Goal: Complete application form: Complete application form

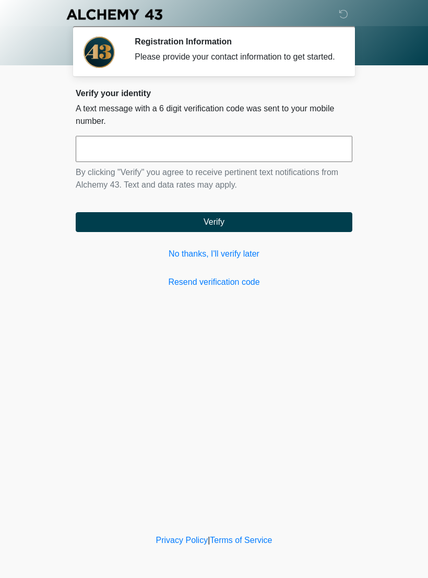
click at [230, 161] on input "text" at bounding box center [214, 149] width 277 height 26
type input "******"
click at [258, 226] on button "Verify" at bounding box center [214, 222] width 277 height 20
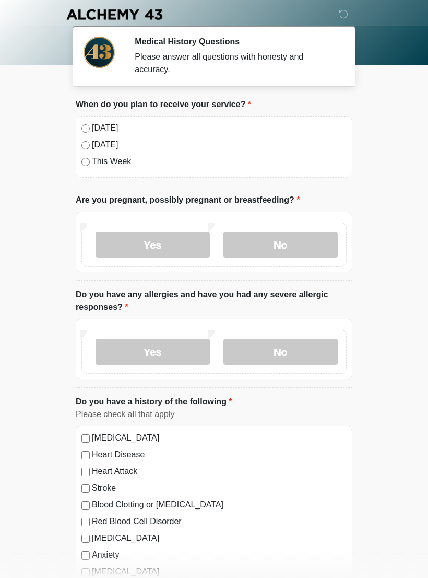
click at [107, 131] on label "[DATE]" at bounding box center [219, 128] width 255 height 13
click at [311, 241] on label "No" at bounding box center [281, 244] width 114 height 26
click at [318, 352] on label "No" at bounding box center [281, 351] width 114 height 26
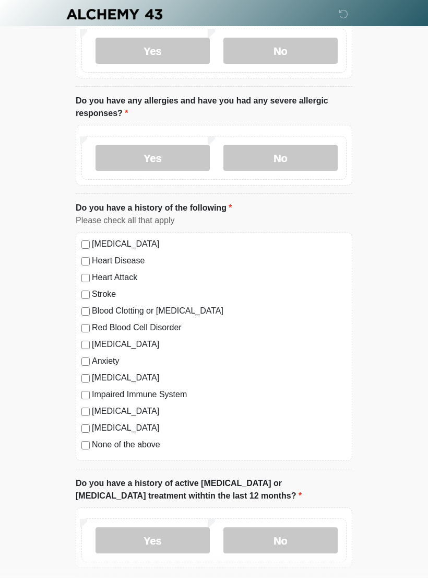
scroll to position [194, 0]
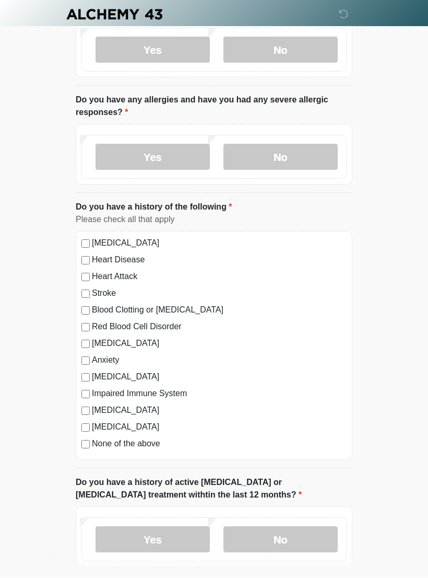
click at [147, 445] on label "None of the above" at bounding box center [219, 444] width 255 height 13
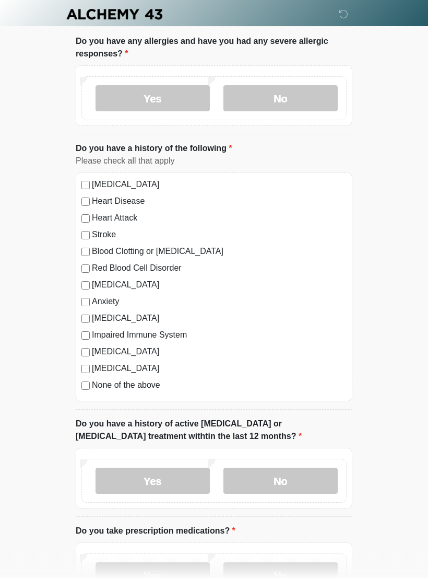
scroll to position [253, 0]
click at [88, 278] on div "[MEDICAL_DATA]" at bounding box center [213, 284] width 265 height 13
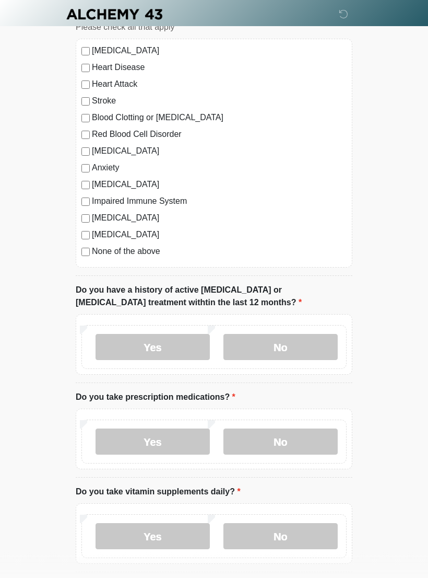
scroll to position [392, 0]
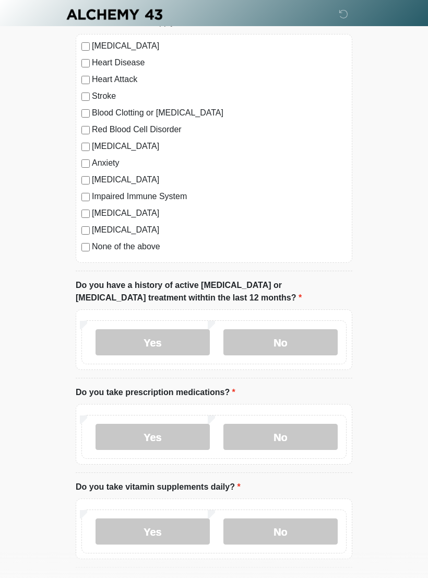
click at [308, 340] on label "No" at bounding box center [281, 342] width 114 height 26
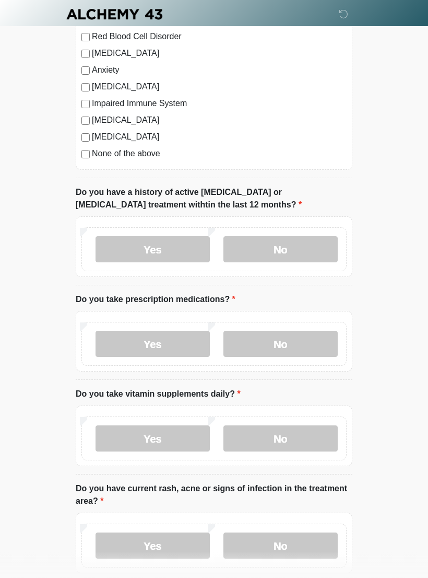
scroll to position [491, 0]
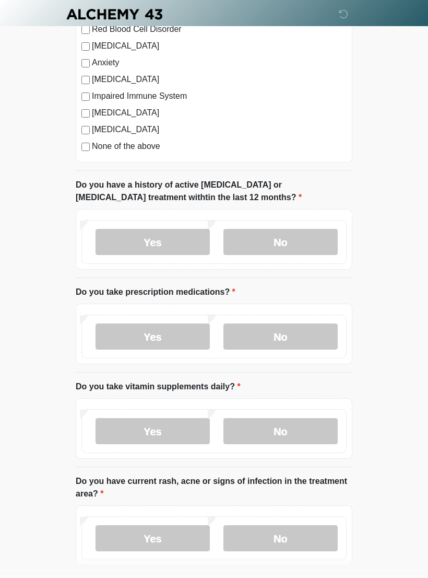
click at [181, 334] on label "Yes" at bounding box center [153, 337] width 114 height 26
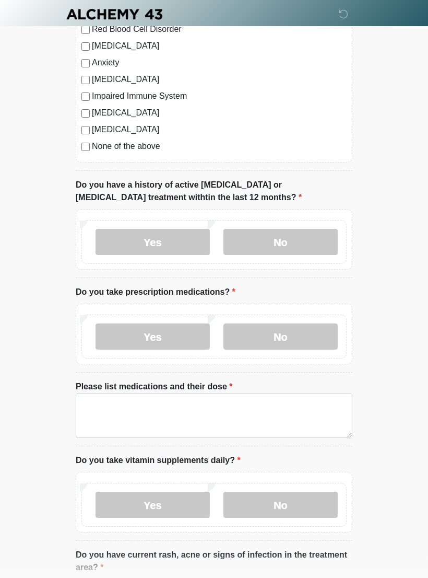
scroll to position [492, 0]
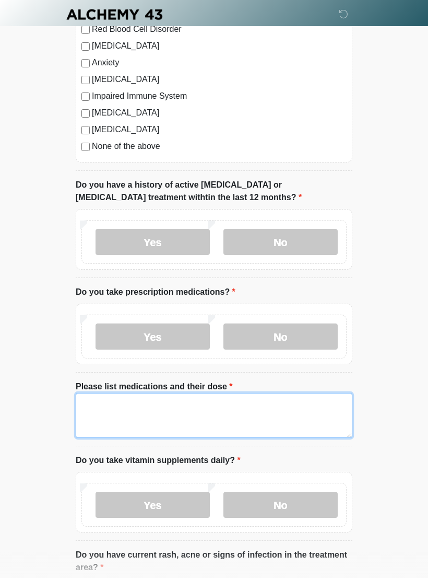
click at [190, 402] on textarea "Please list medications and their dose" at bounding box center [214, 415] width 277 height 45
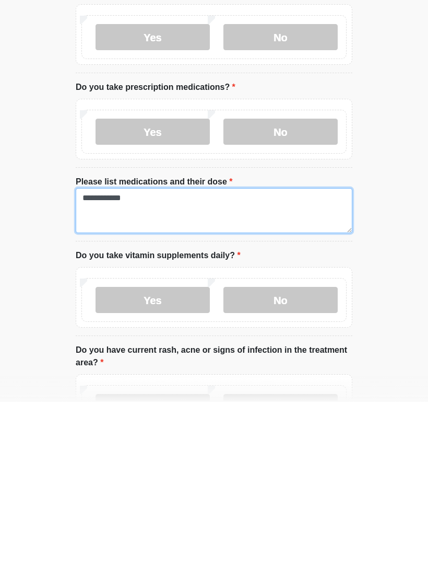
type textarea "**********"
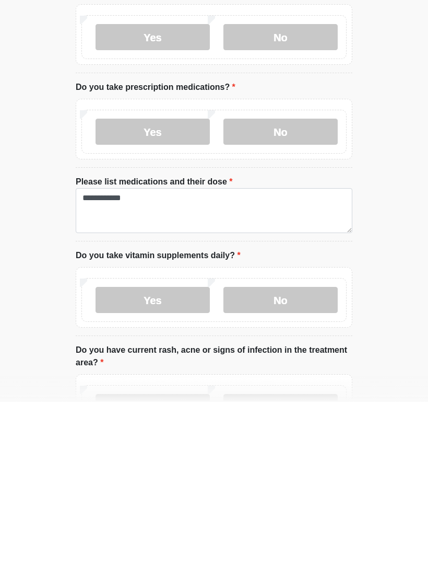
click at [312, 463] on label "No" at bounding box center [281, 476] width 114 height 26
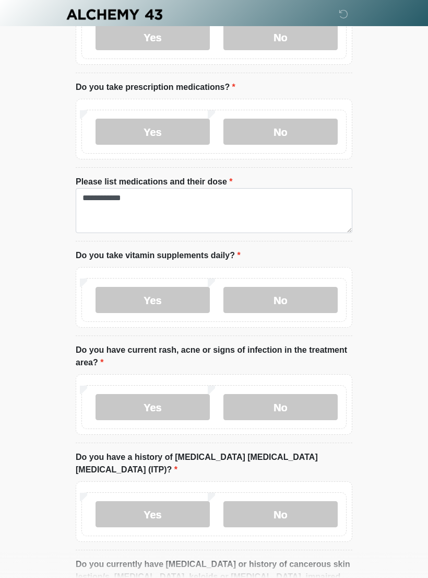
click at [315, 405] on label "No" at bounding box center [281, 407] width 114 height 26
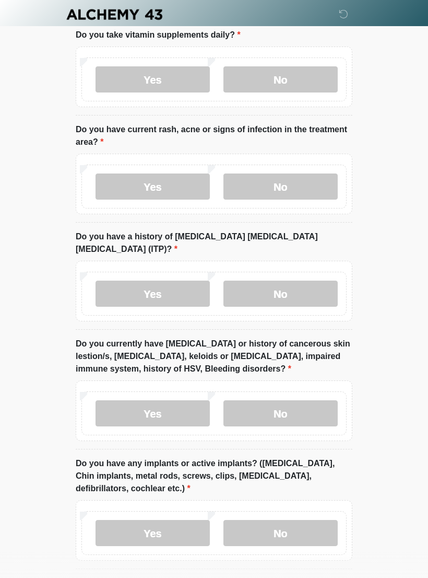
scroll to position [919, 0]
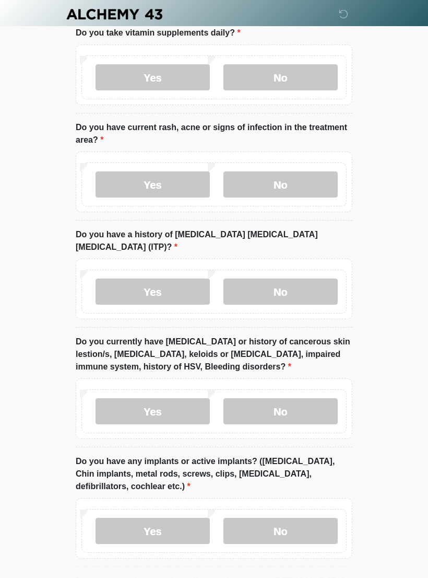
click at [313, 279] on label "No" at bounding box center [281, 292] width 114 height 26
click at [314, 398] on label "No" at bounding box center [281, 411] width 114 height 26
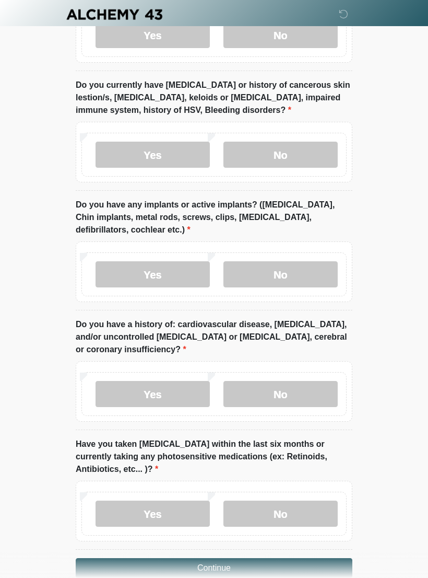
scroll to position [1176, 0]
click at [300, 261] on label "No" at bounding box center [281, 274] width 114 height 26
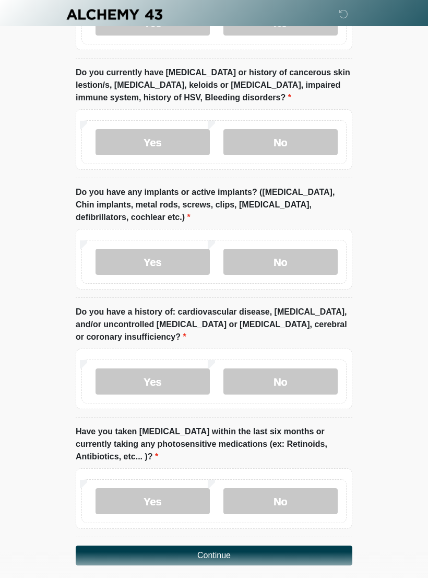
scroll to position [1200, 0]
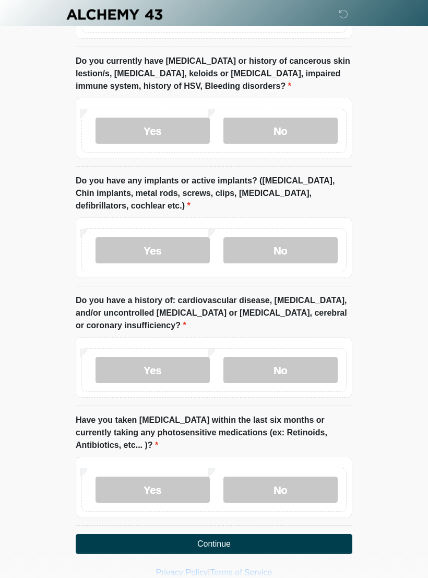
click at [297, 357] on label "No" at bounding box center [281, 370] width 114 height 26
click at [317, 476] on label "No" at bounding box center [281, 489] width 114 height 26
click at [301, 534] on button "Continue" at bounding box center [214, 544] width 277 height 20
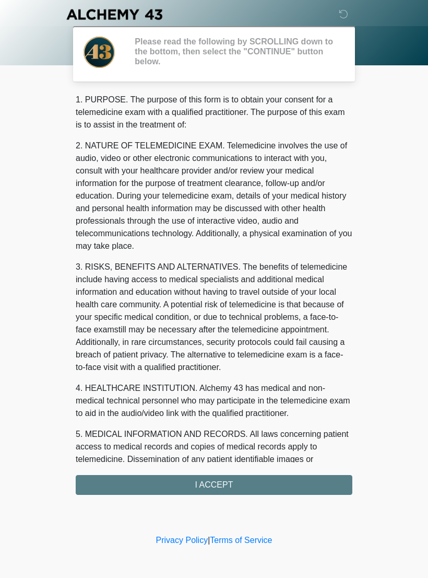
scroll to position [0, 0]
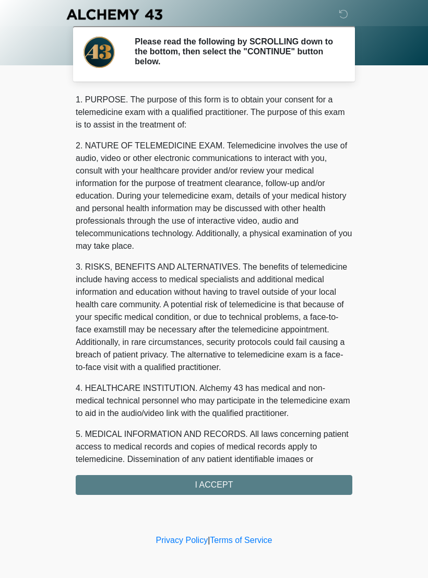
click at [273, 477] on div "1. PURPOSE. The purpose of this form is to obtain your consent for a telemedici…" at bounding box center [214, 293] width 277 height 401
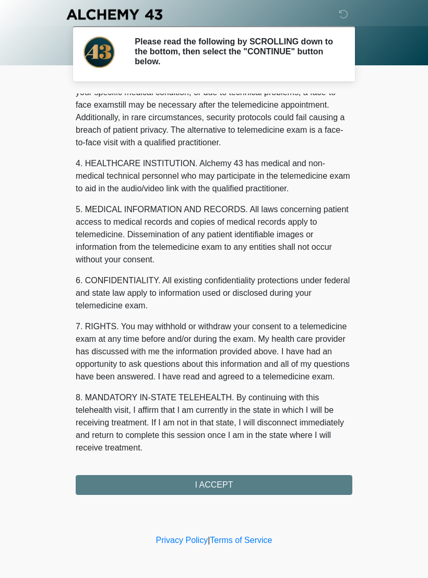
scroll to position [237, 0]
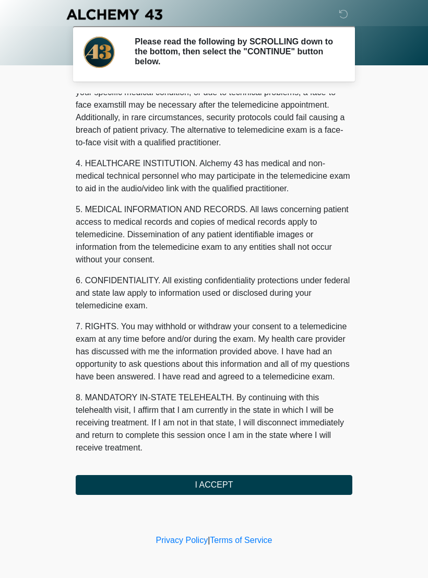
click at [248, 479] on button "I ACCEPT" at bounding box center [214, 485] width 277 height 20
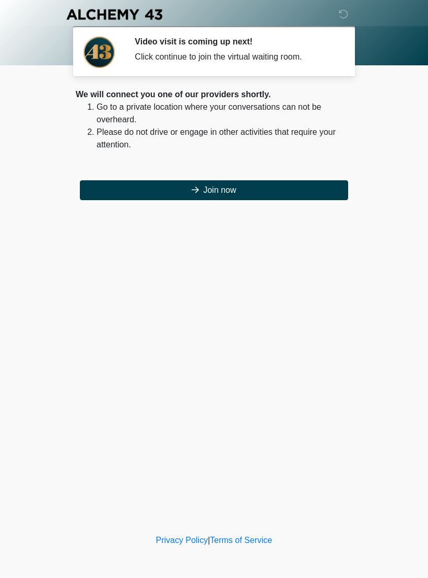
click at [248, 185] on button "Join now" at bounding box center [214, 190] width 268 height 20
